Goal: Task Accomplishment & Management: Use online tool/utility

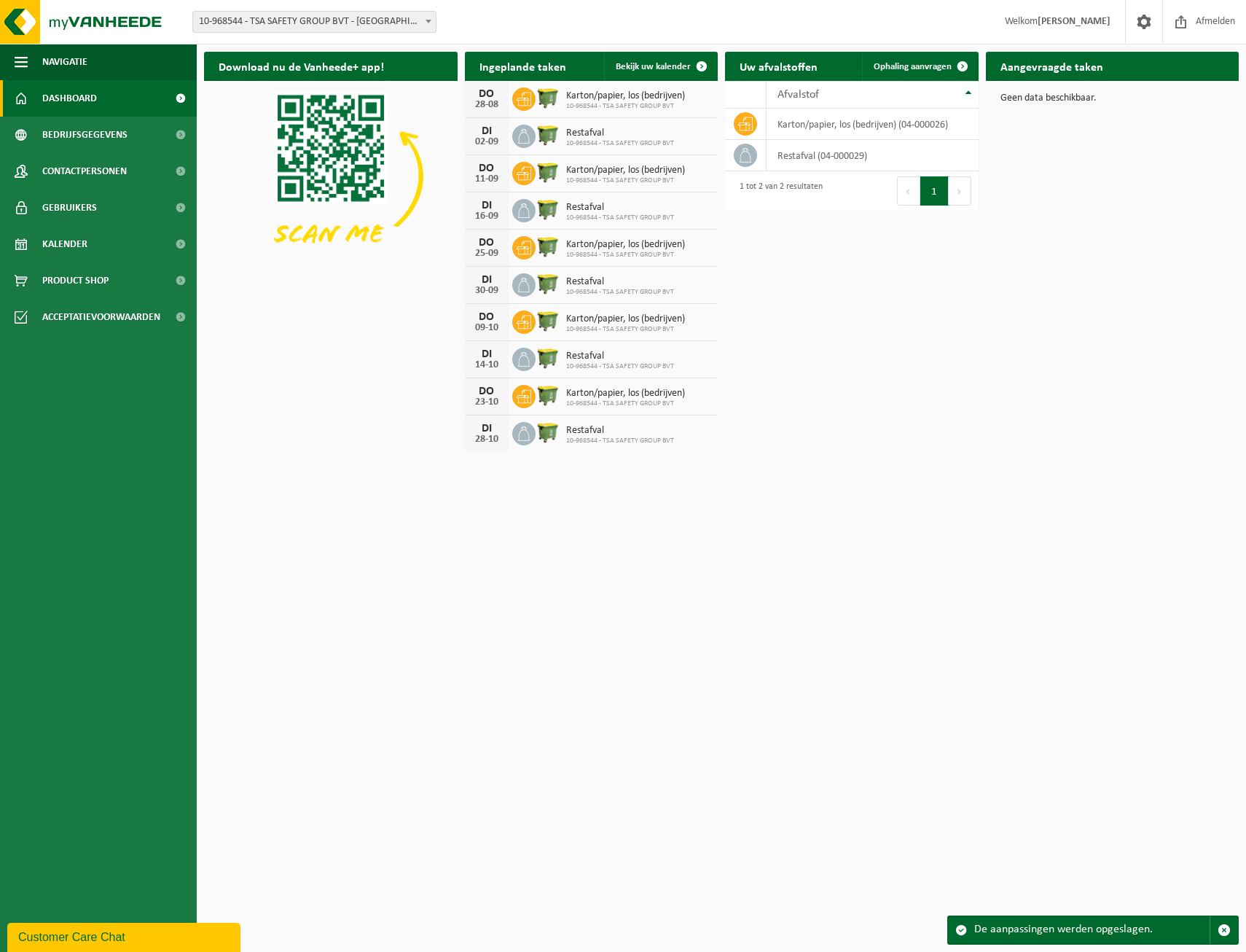
click at [842, 317] on div "Download nu de Vanheede+ app! Verberg Ingeplande taken Bekijk uw kalender DO 28…" at bounding box center [721, 252] width 1042 height 415
click at [702, 62] on span at bounding box center [702, 66] width 29 height 29
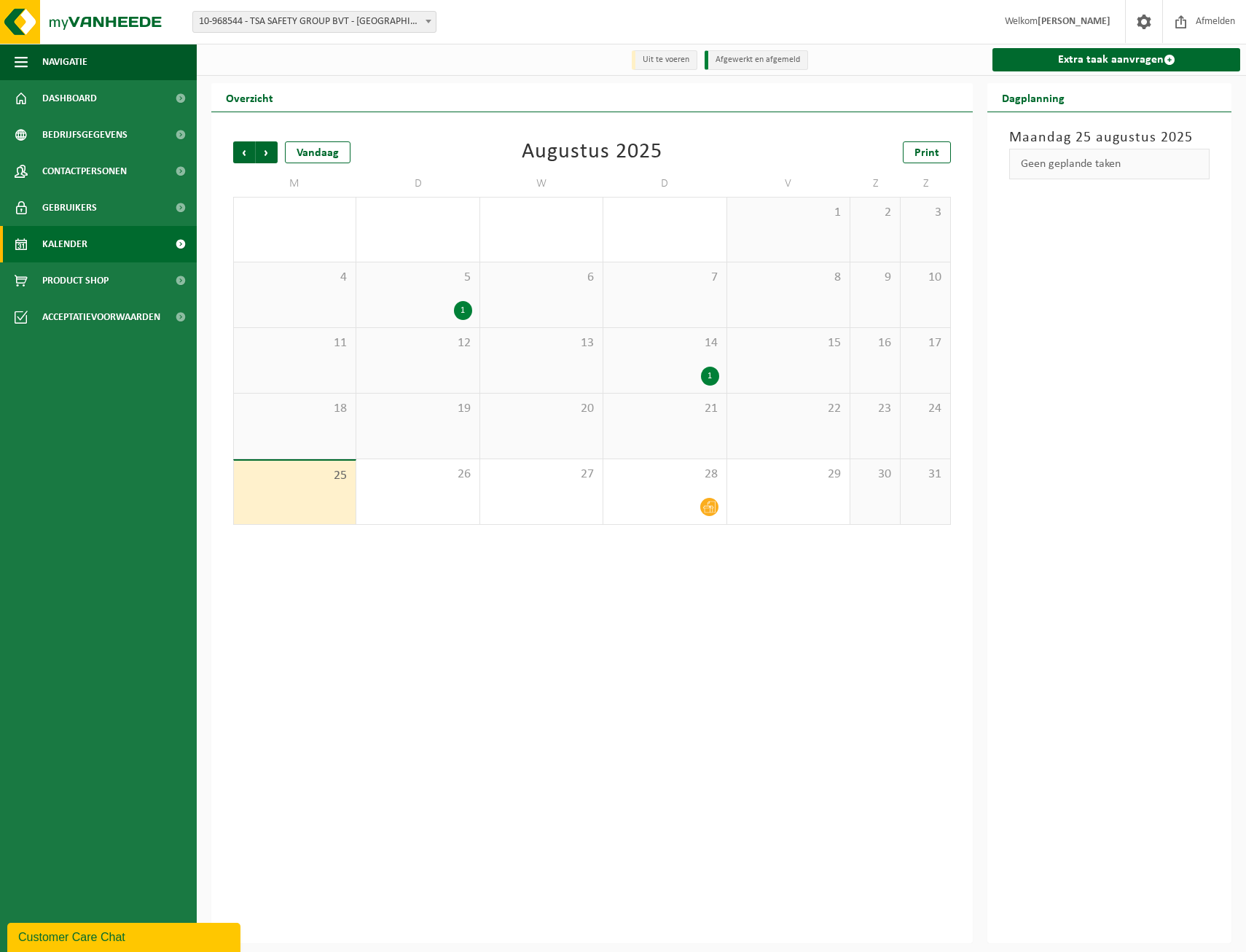
click at [358, 575] on div "Vorige Volgende Vandaag Augustus 2025 Print M D W D V Z Z 28 29 30 31 1 1 2 3 4…" at bounding box center [592, 527] width 762 height 830
click at [399, 484] on div "26" at bounding box center [417, 492] width 122 height 65
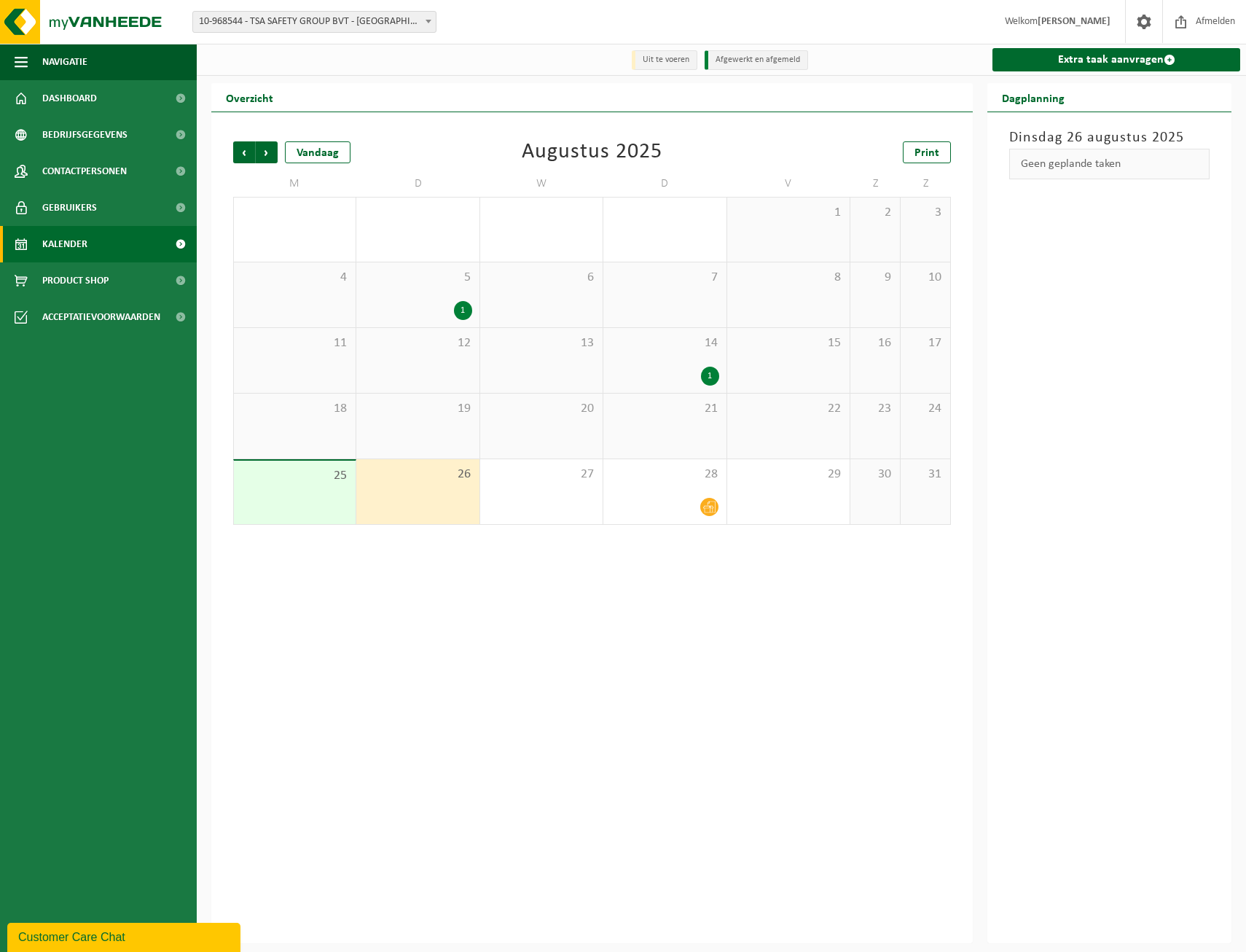
click at [705, 379] on div "1" at bounding box center [710, 376] width 19 height 19
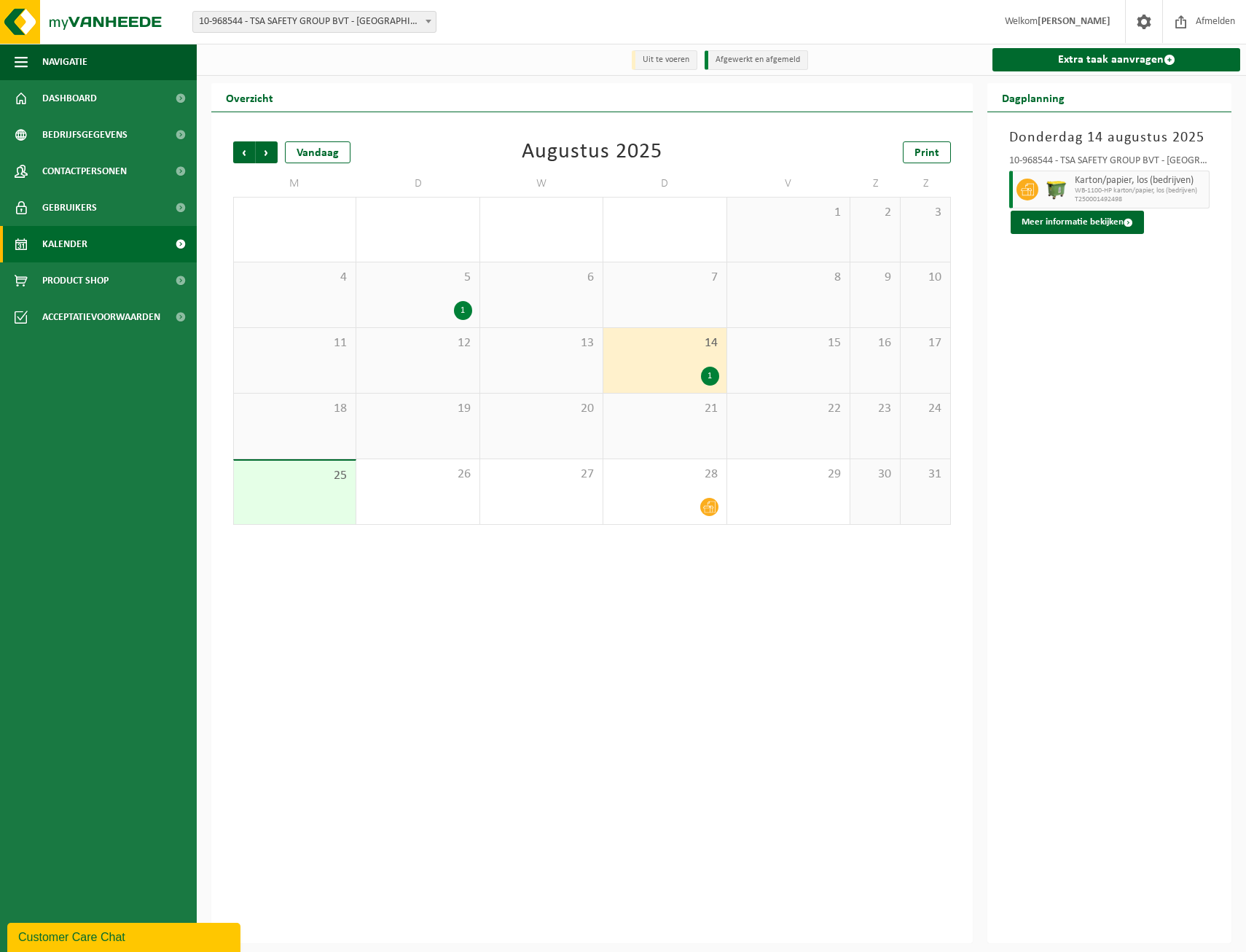
click at [323, 487] on div "25" at bounding box center [295, 493] width 121 height 64
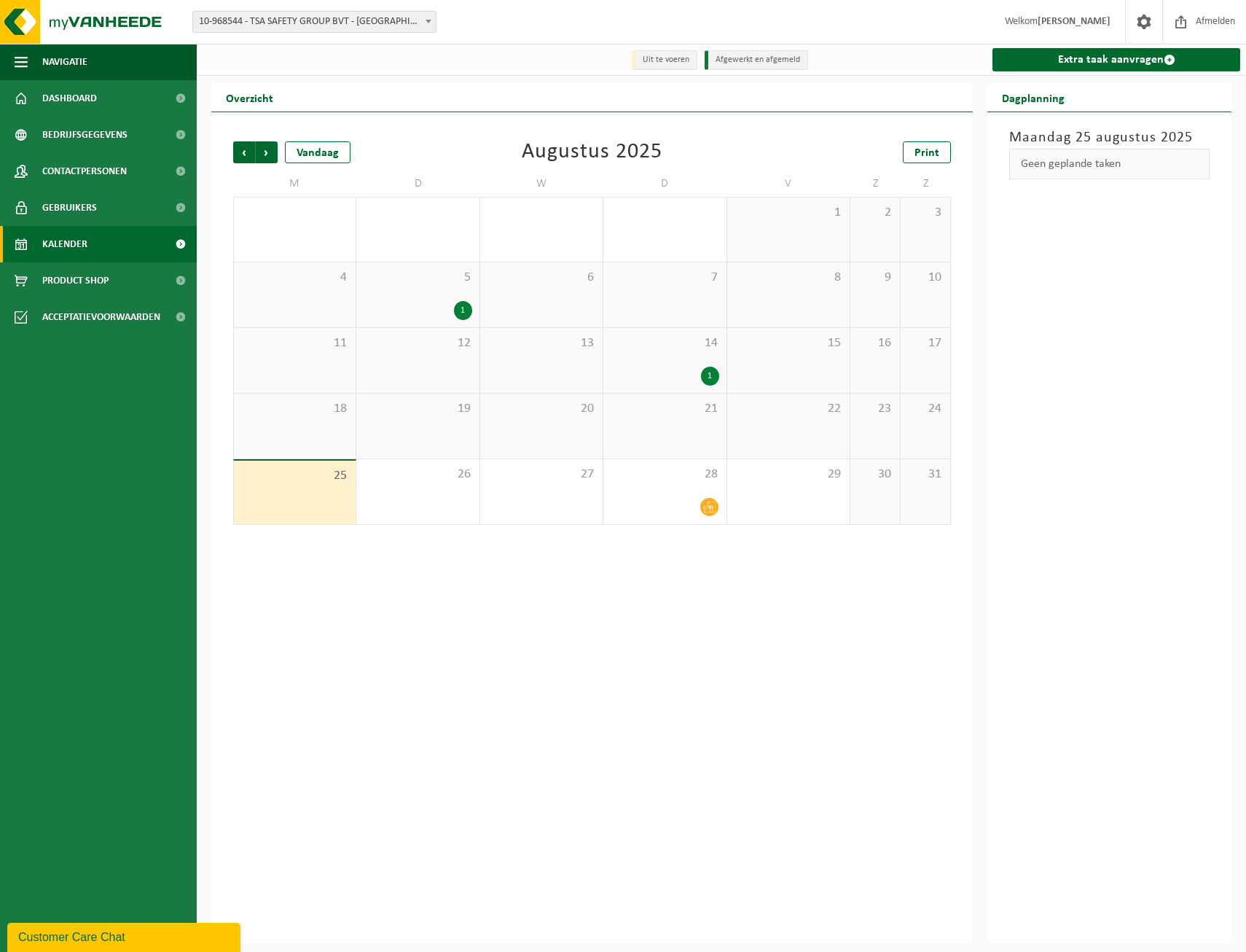
click at [373, 539] on div "Vorige Volgende Vandaag Augustus 2025 Print M D W D V Z Z 28 29 30 31 1 1 2 3 4…" at bounding box center [592, 333] width 732 height 413
click at [415, 490] on div "26" at bounding box center [417, 492] width 122 height 65
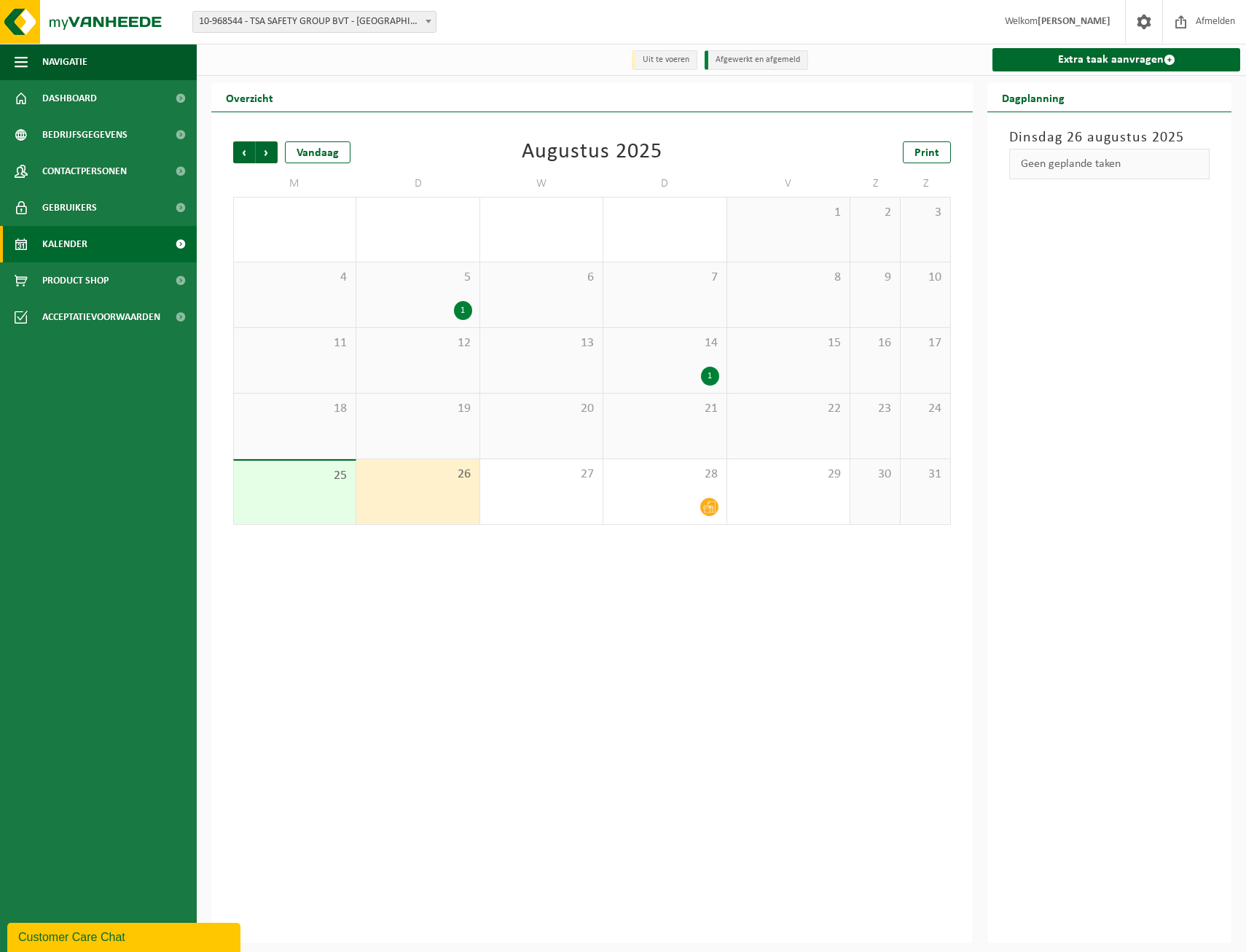
click at [290, 499] on div "25" at bounding box center [295, 493] width 121 height 64
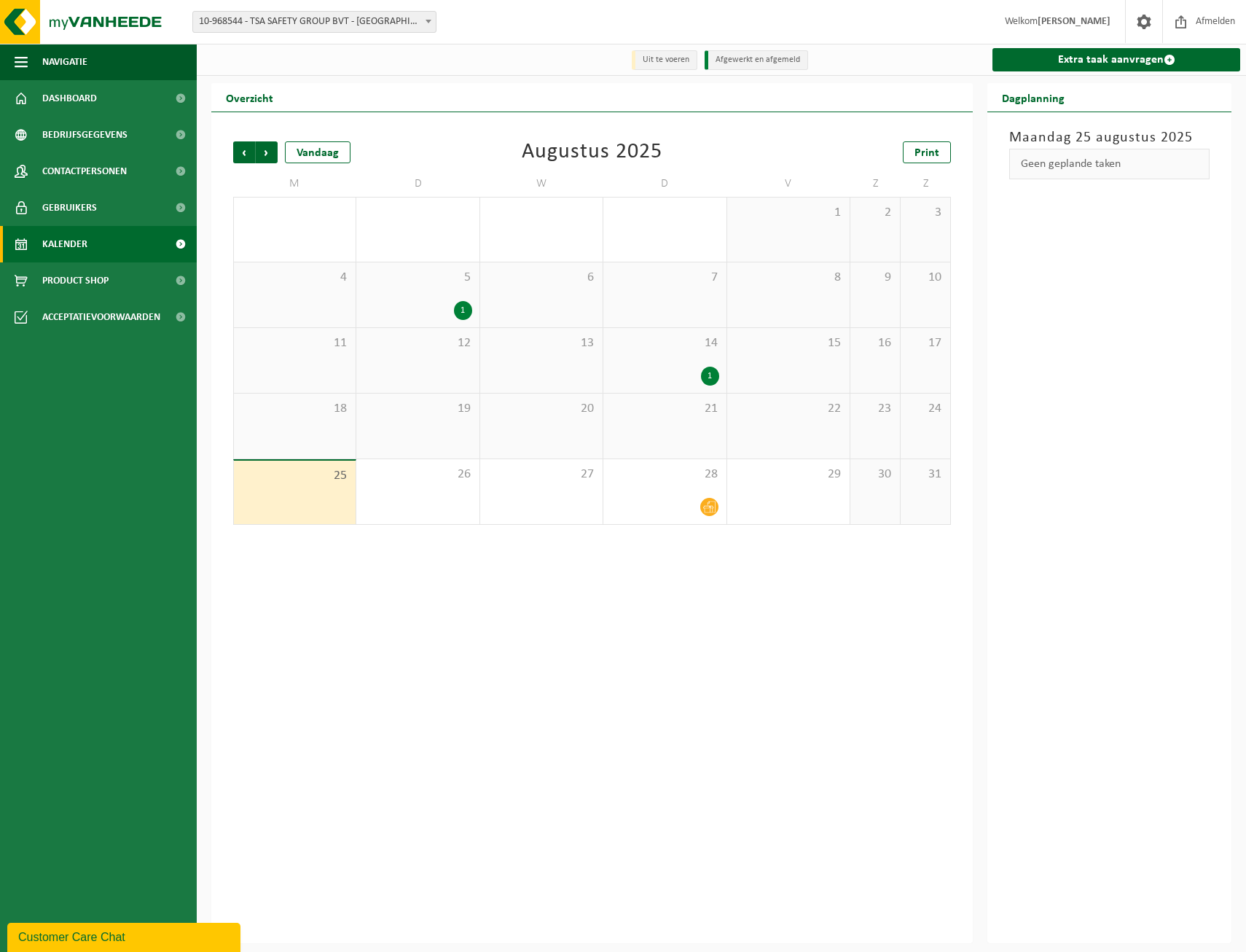
click at [670, 61] on li "Uit te voeren" at bounding box center [664, 60] width 66 height 20
click at [75, 104] on span "Dashboard" at bounding box center [70, 98] width 55 height 36
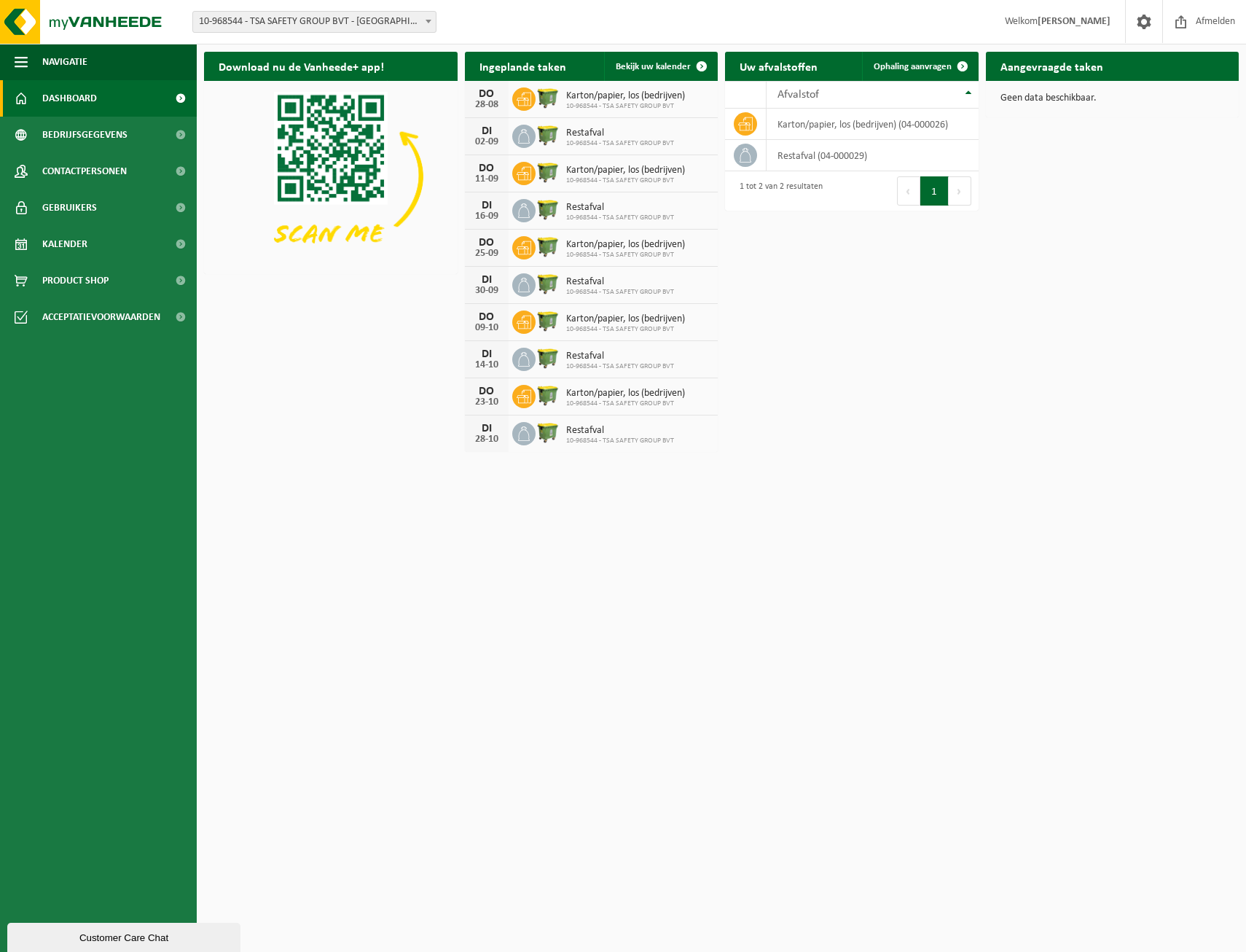
click at [960, 193] on button "Volgende" at bounding box center [960, 190] width 22 height 29
click at [957, 193] on button "Volgende" at bounding box center [960, 190] width 22 height 29
click at [913, 194] on button "Vorige" at bounding box center [908, 190] width 23 height 29
click at [957, 191] on button "Volgende" at bounding box center [960, 190] width 22 height 29
click at [941, 66] on span "Ophaling aanvragen" at bounding box center [912, 67] width 78 height 10
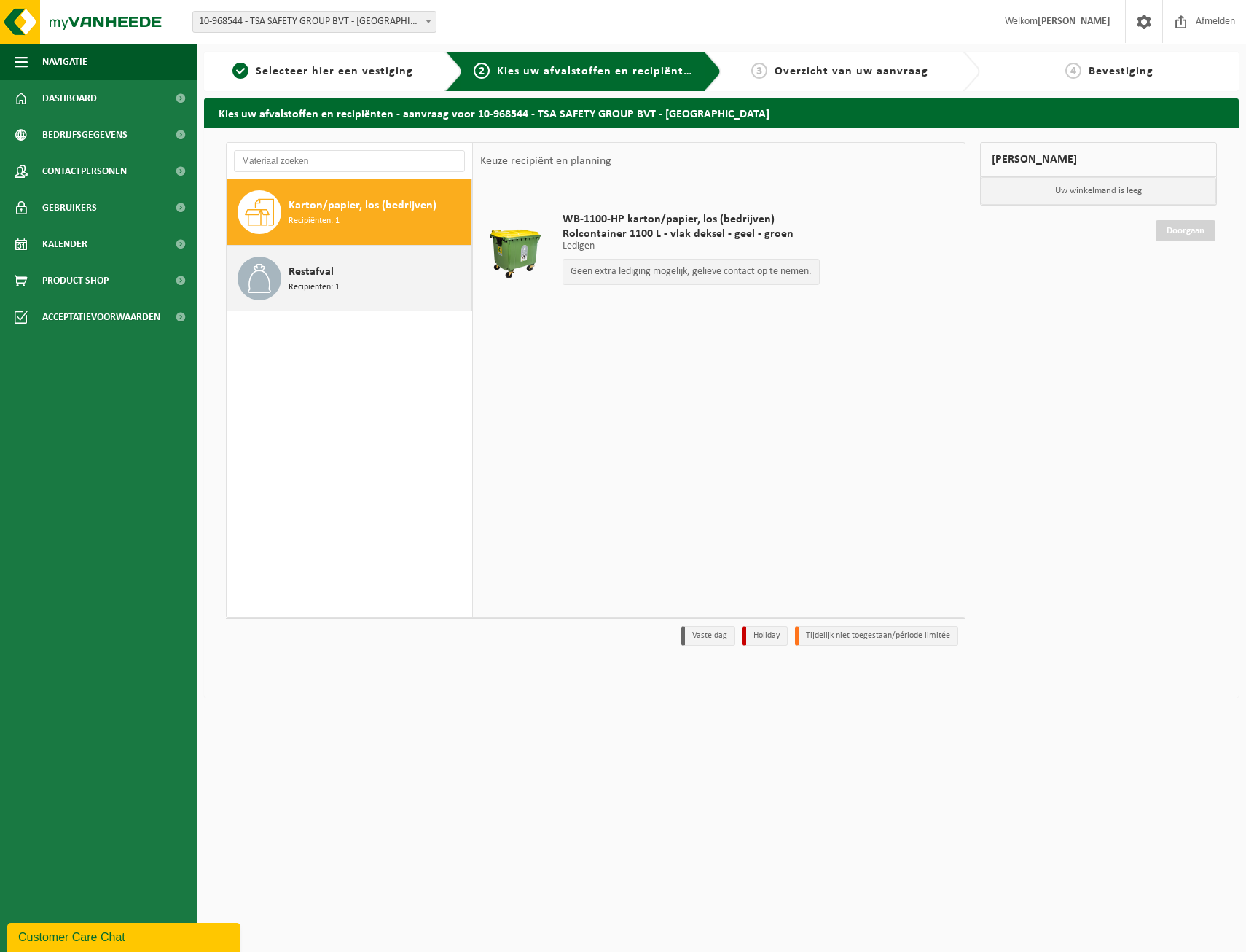
click at [341, 273] on div "Restafval Recipiënten: 1" at bounding box center [378, 278] width 179 height 44
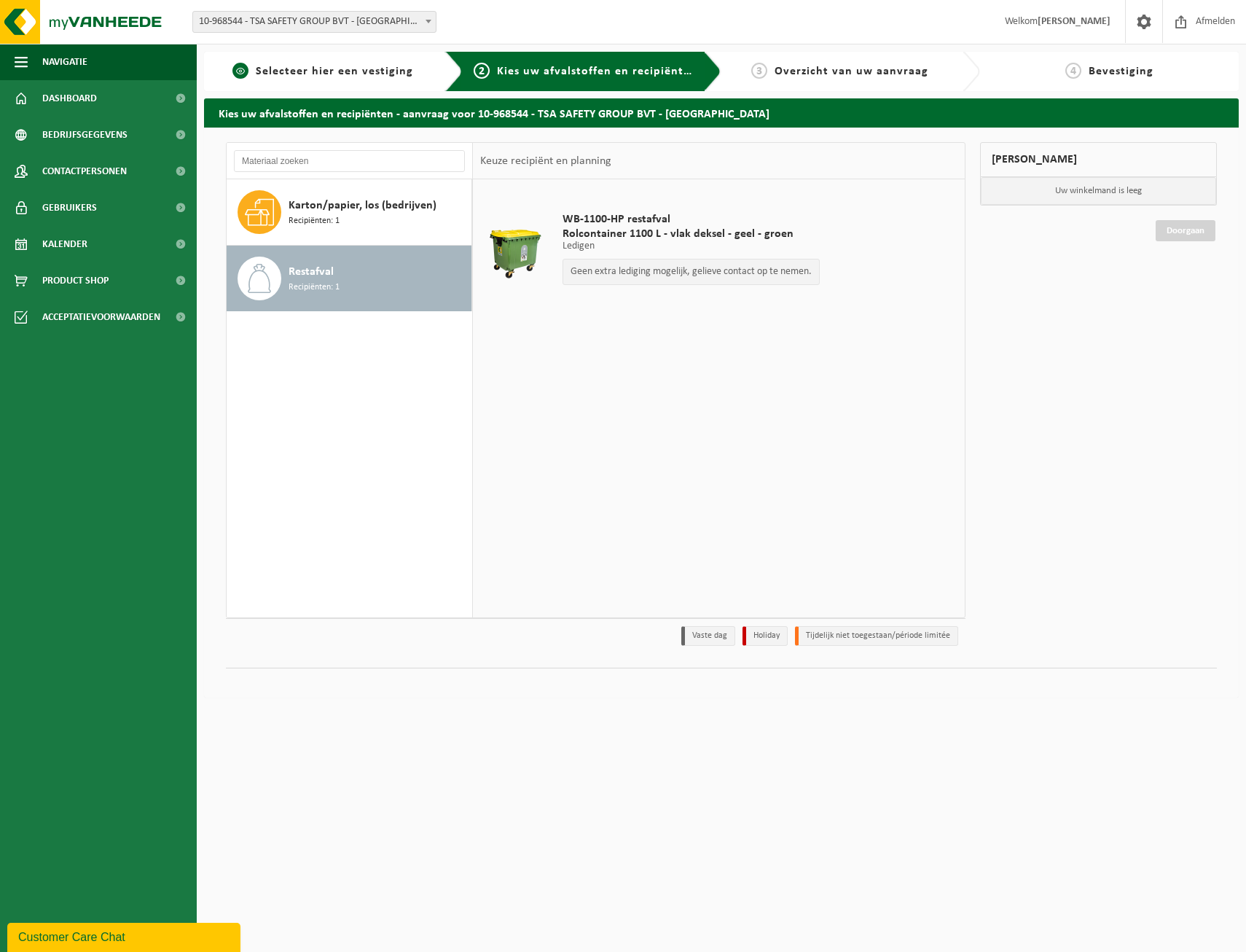
click at [315, 76] on span "Selecteer hier een vestiging" at bounding box center [334, 72] width 157 height 12
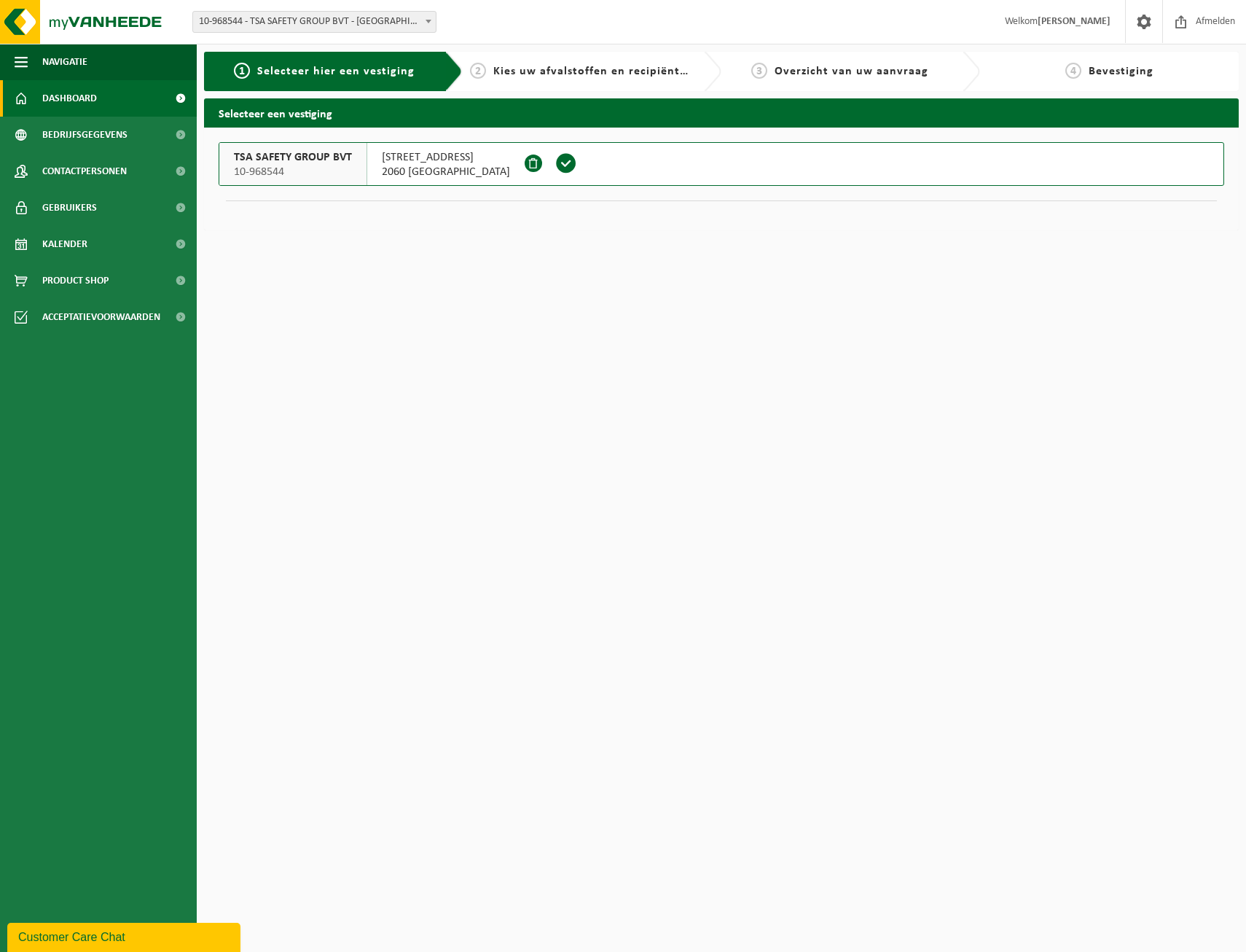
click at [76, 99] on span "Dashboard" at bounding box center [70, 98] width 55 height 36
